Goal: Task Accomplishment & Management: Use online tool/utility

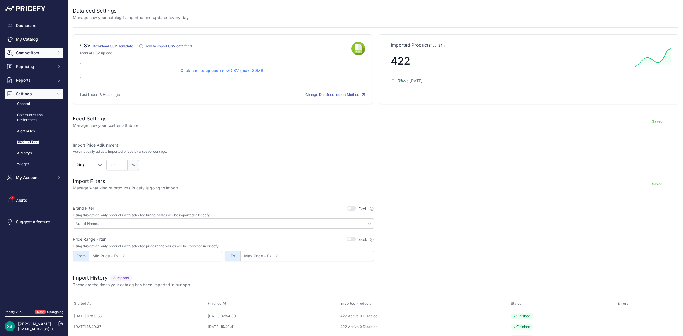
click at [50, 53] on span "Competitors" at bounding box center [34, 53] width 37 height 6
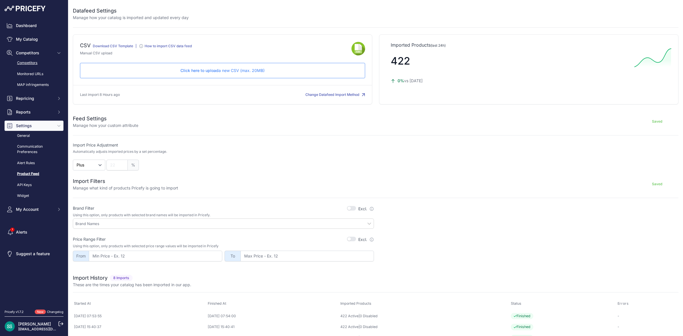
click at [46, 62] on link "Competitors" at bounding box center [34, 63] width 59 height 10
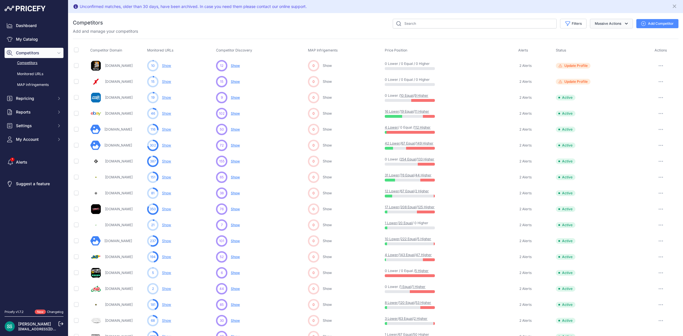
click at [613, 21] on button "Massive Actions" at bounding box center [611, 24] width 43 height 10
click at [42, 73] on link "Monitored URLs" at bounding box center [34, 74] width 59 height 10
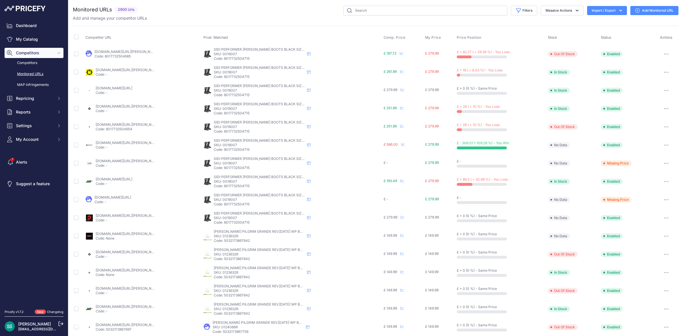
click at [636, 11] on link "Add Monitored URL" at bounding box center [655, 10] width 48 height 9
click at [602, 9] on button "Import / Export" at bounding box center [607, 10] width 40 height 9
click at [598, 21] on span "Import" at bounding box center [603, 22] width 11 height 5
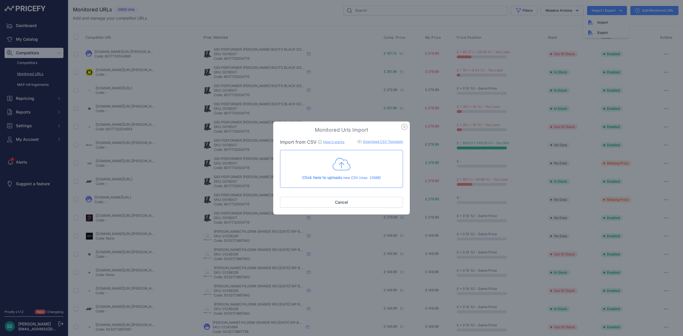
click at [342, 169] on icon at bounding box center [342, 164] width 18 height 12
